Goal: Contribute content

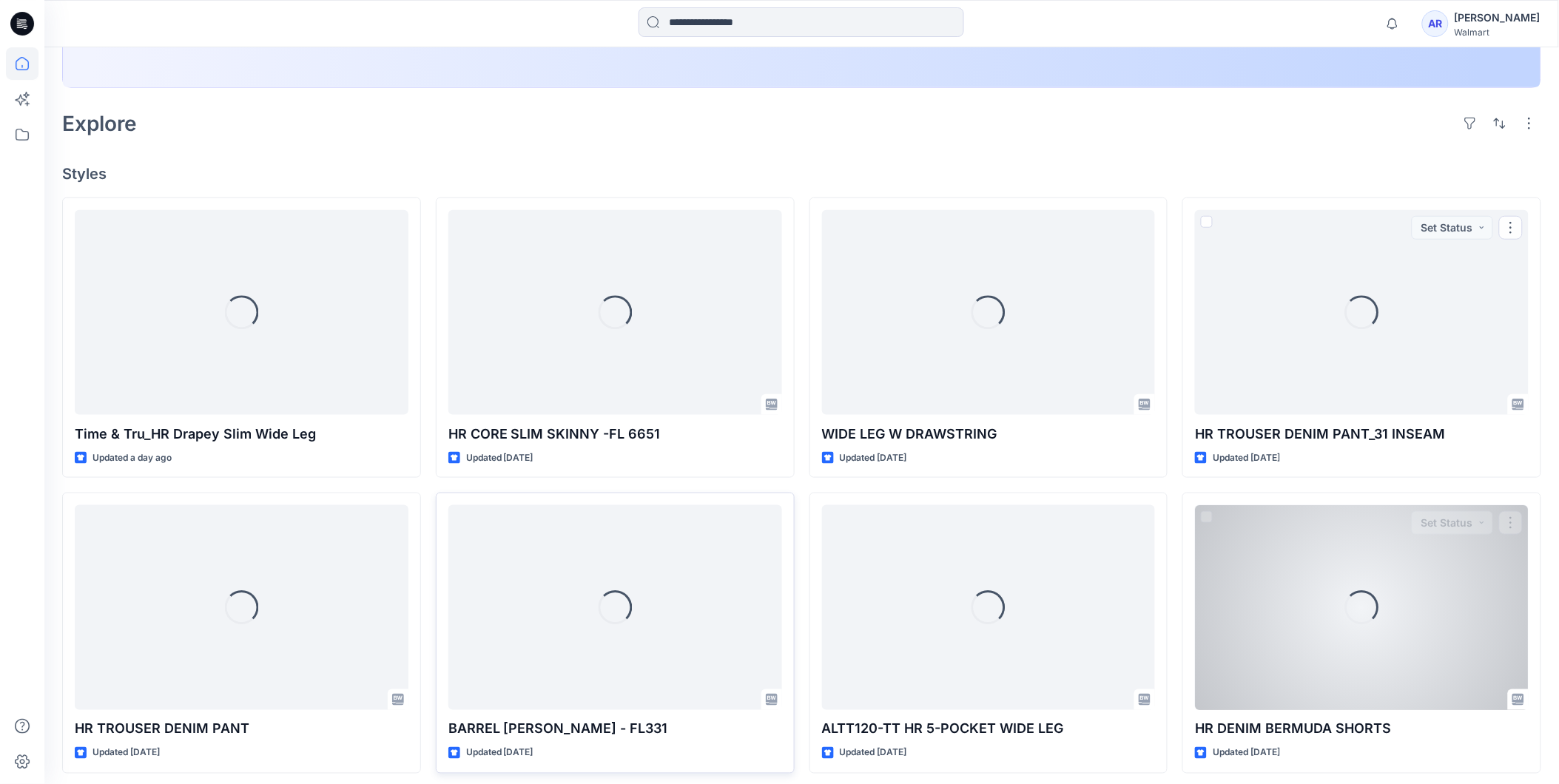
scroll to position [383, 0]
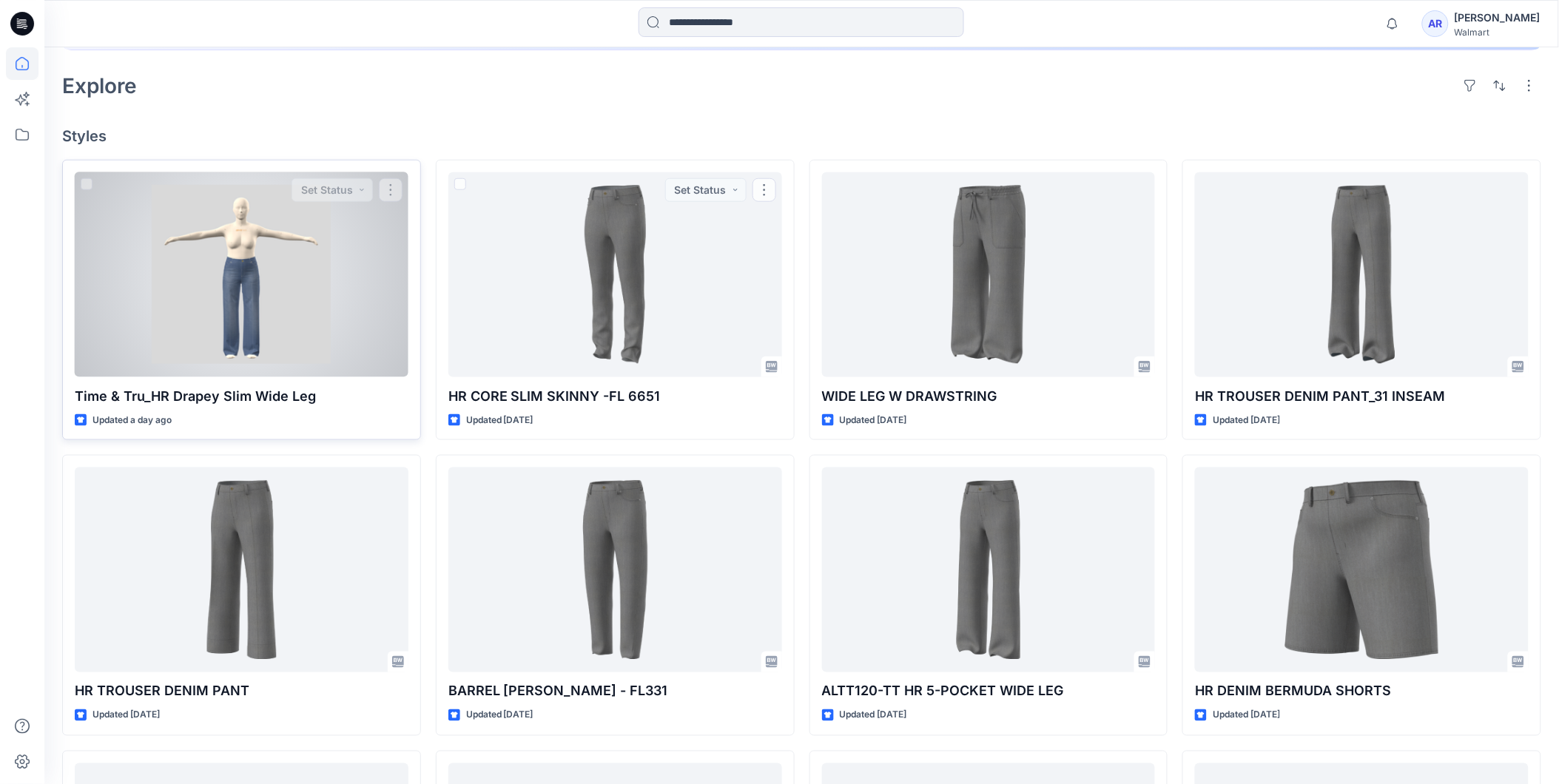
click at [256, 285] on div at bounding box center [241, 275] width 334 height 204
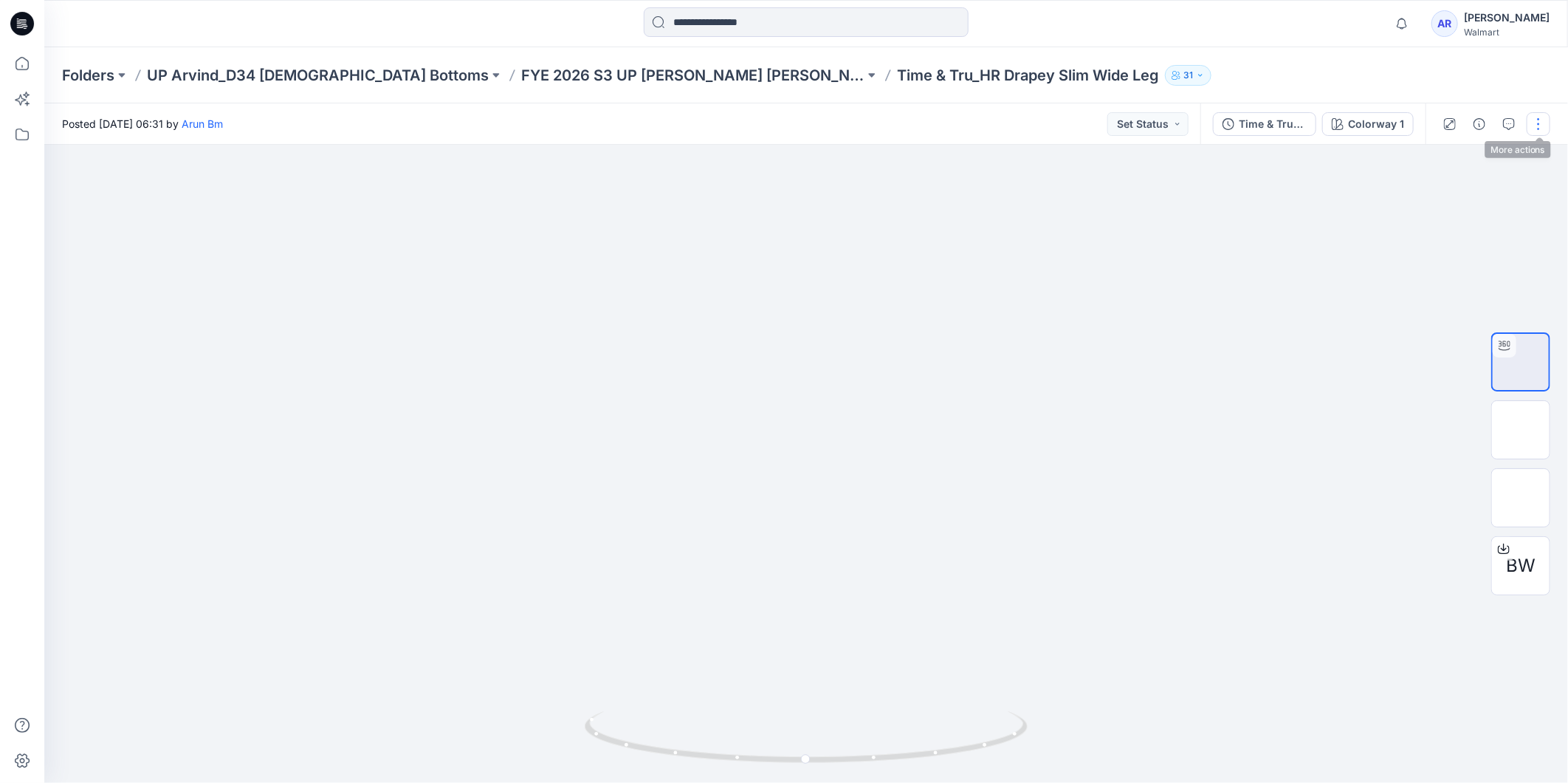
click at [1542, 119] on button "button" at bounding box center [1538, 124] width 24 height 24
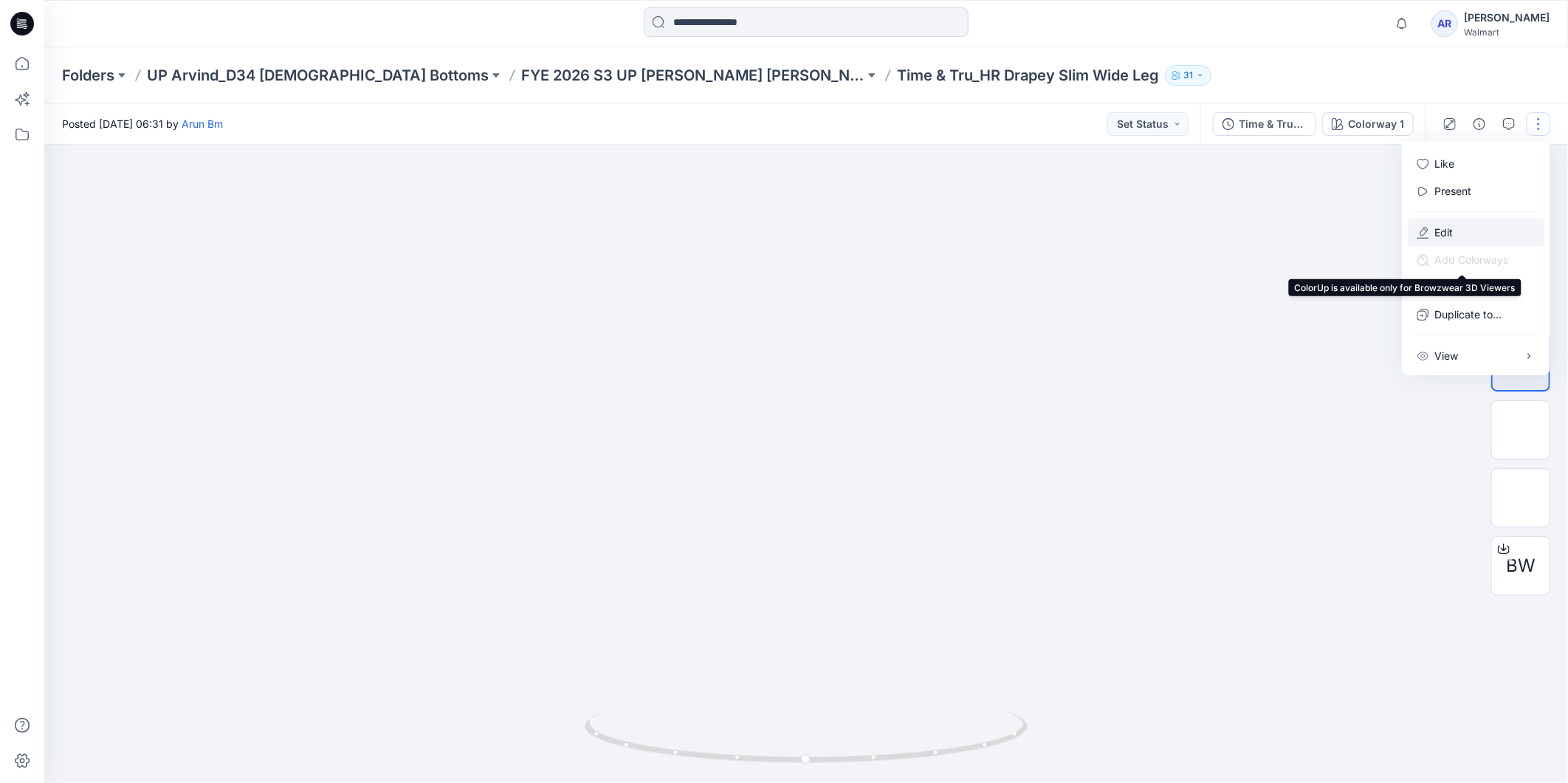
click at [1459, 227] on button "Edit" at bounding box center [1477, 232] width 136 height 27
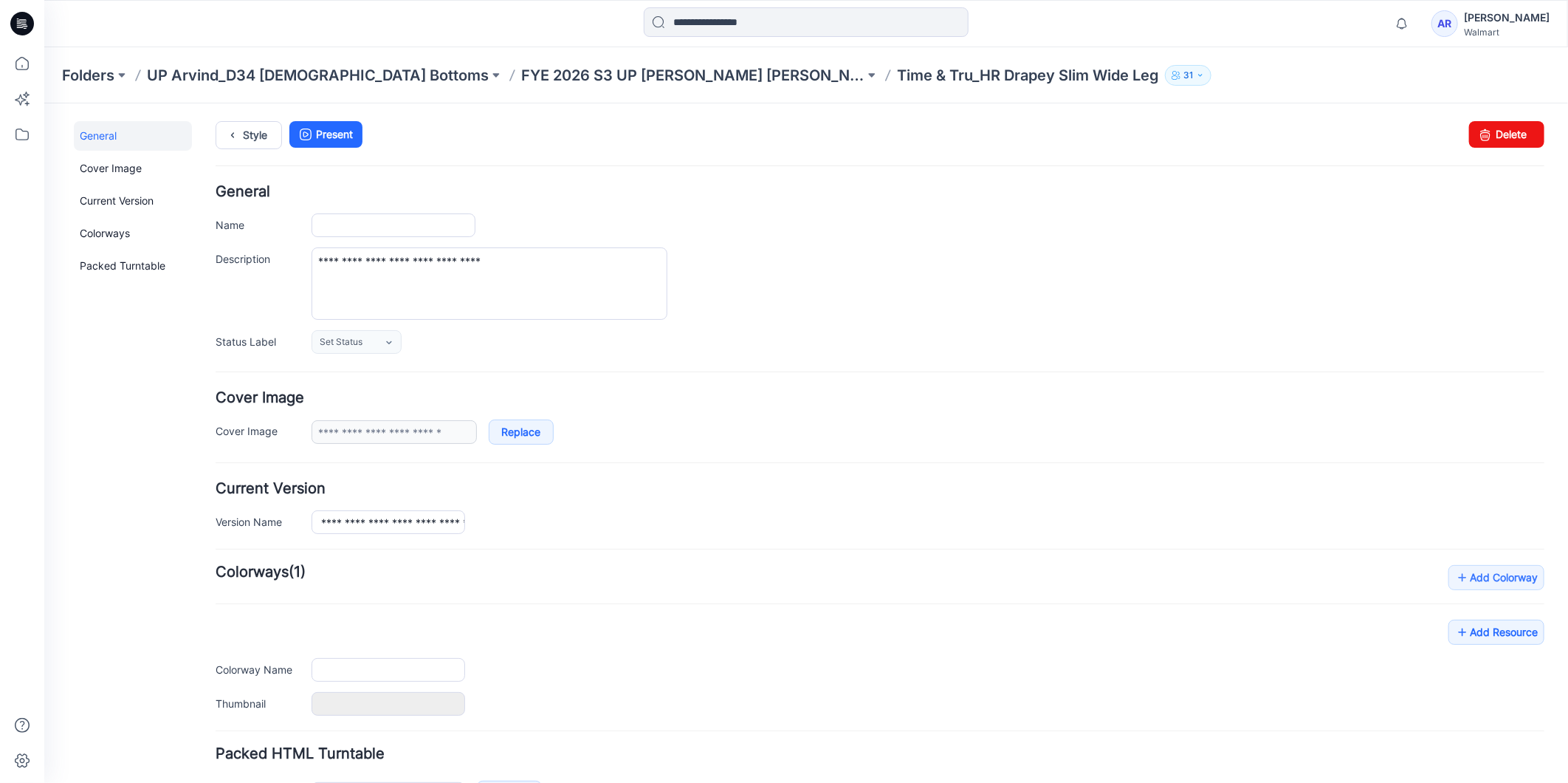
type input "**********"
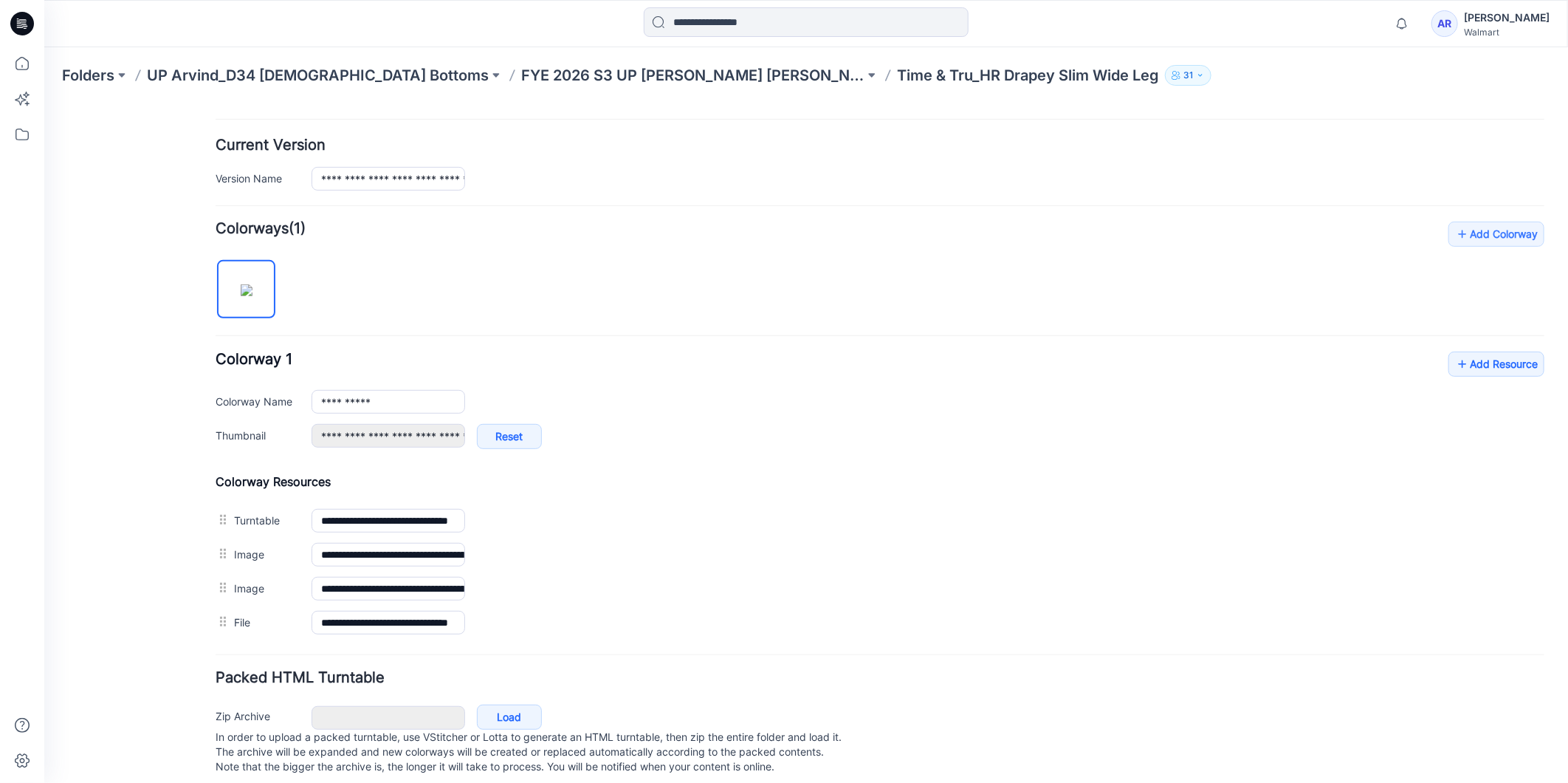
scroll to position [373, 0]
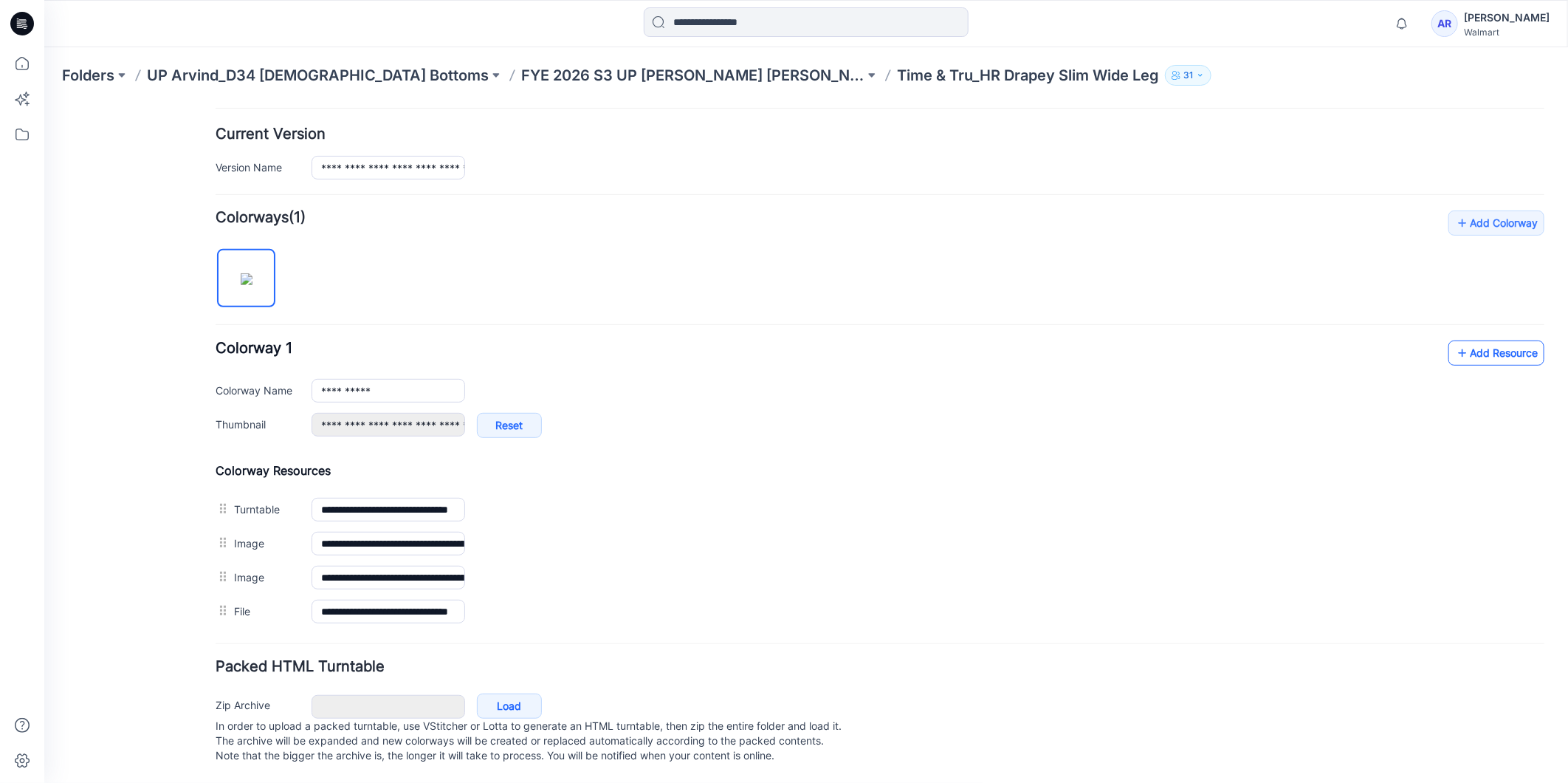
click at [1475, 340] on link "Add Resource" at bounding box center [1496, 352] width 96 height 25
click at [1494, 340] on link "Add Resource" at bounding box center [1496, 352] width 96 height 25
click at [1470, 340] on link "Add Resource" at bounding box center [1496, 352] width 96 height 25
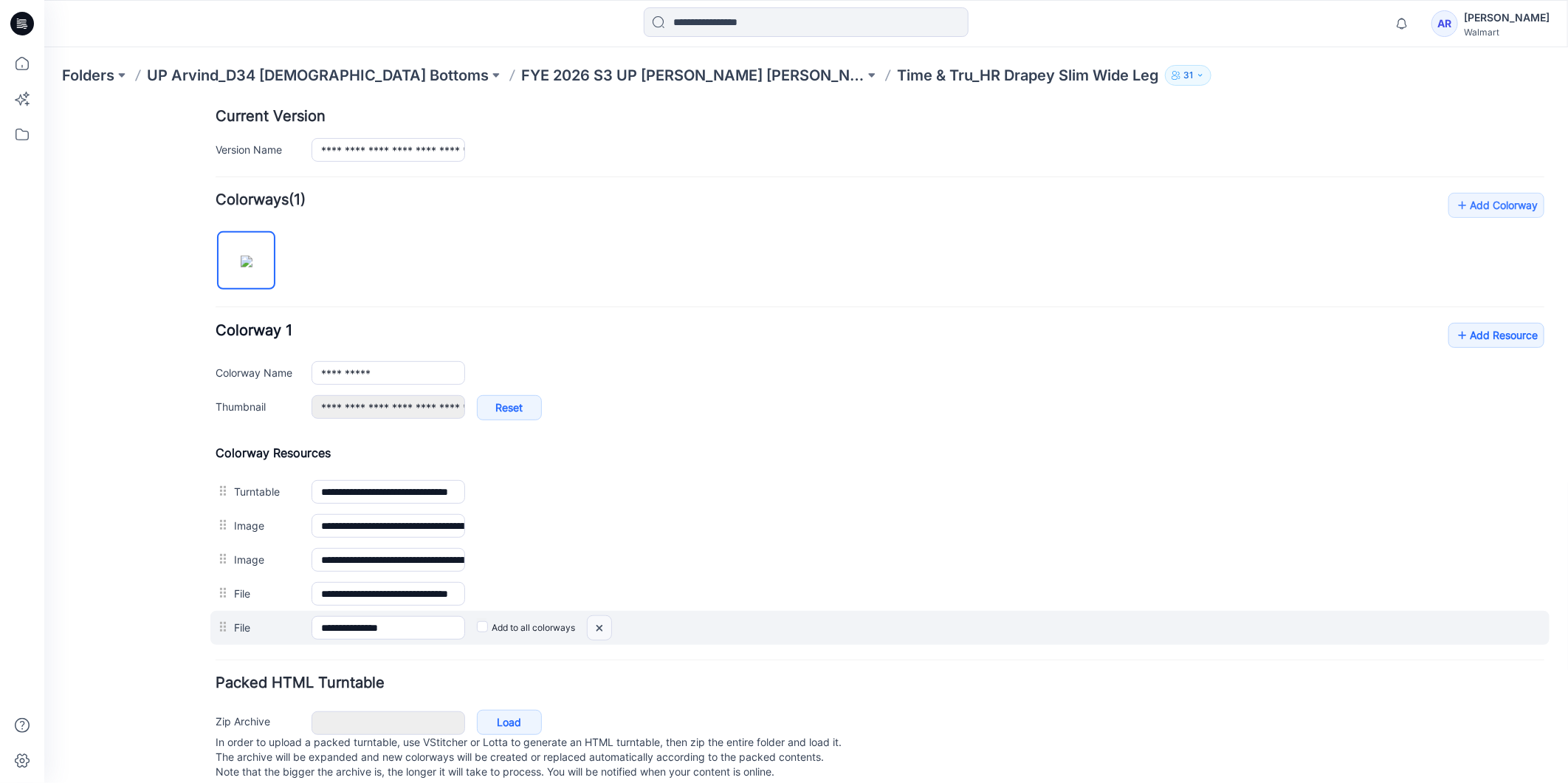
drag, startPoint x: 605, startPoint y: 627, endPoint x: 920, endPoint y: 171, distance: 554.2
click at [605, 627] on img at bounding box center [599, 627] width 24 height 24
